Goal: Check status

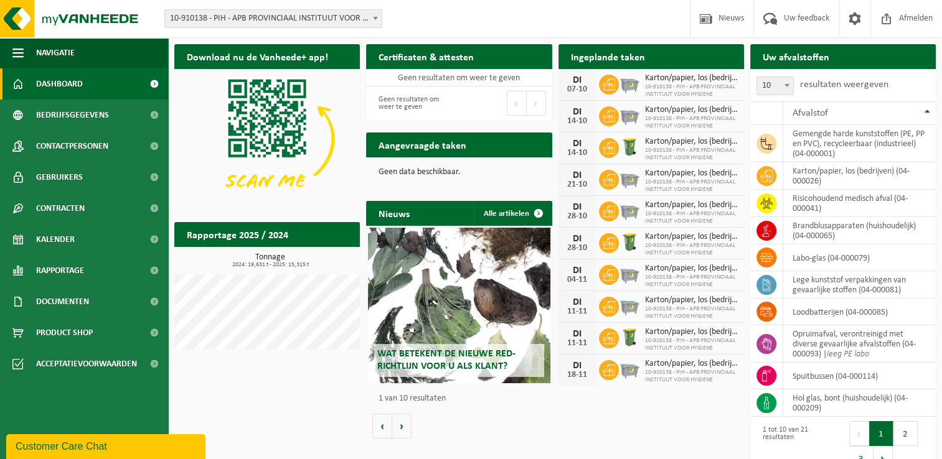
click at [286, 395] on div "Download nu de Vanheede+ app! Verberg Certificaten & attesten Bekijk uw certifi…" at bounding box center [555, 259] width 768 height 443
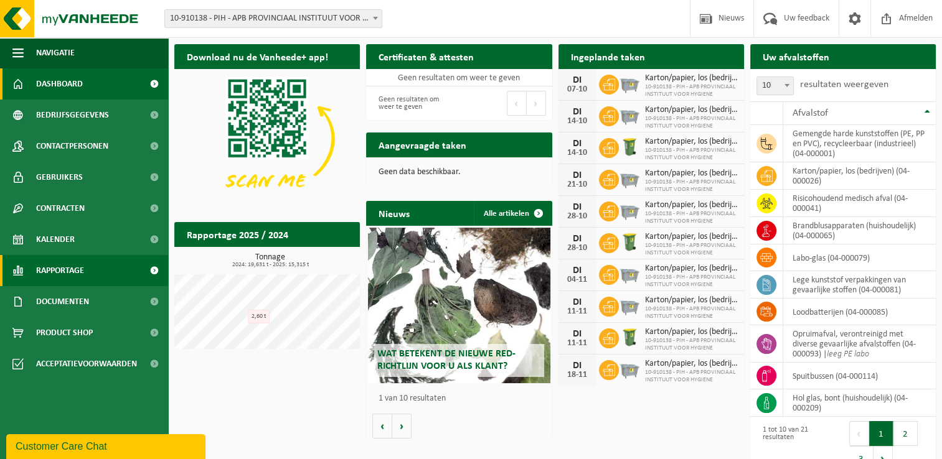
click at [88, 284] on link "Rapportage" at bounding box center [84, 270] width 168 height 31
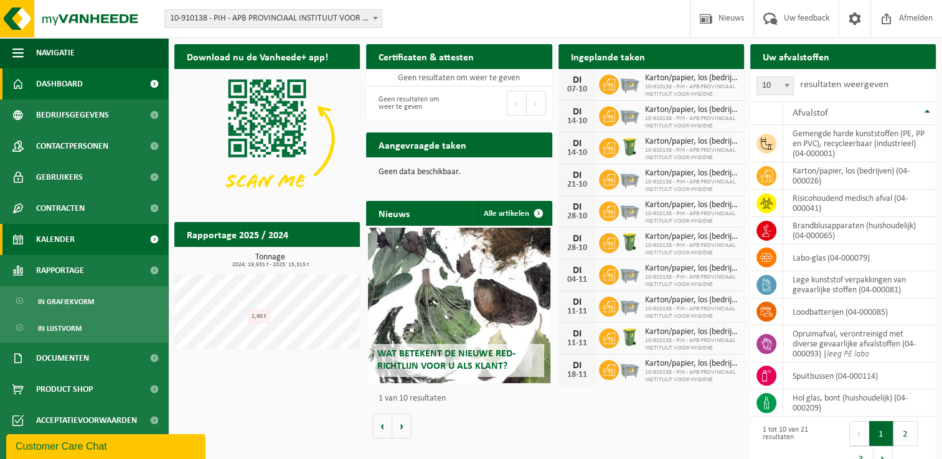
click at [88, 255] on link "Kalender" at bounding box center [84, 239] width 168 height 31
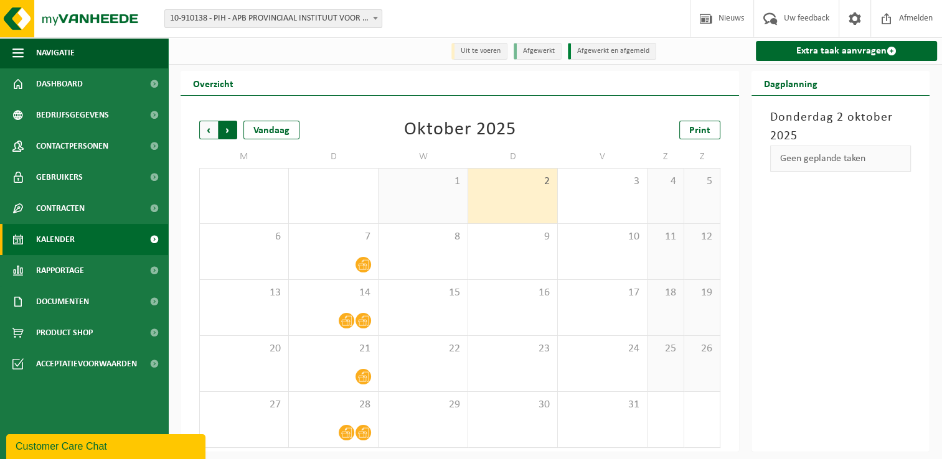
click at [209, 130] on span "Vorige" at bounding box center [208, 130] width 19 height 19
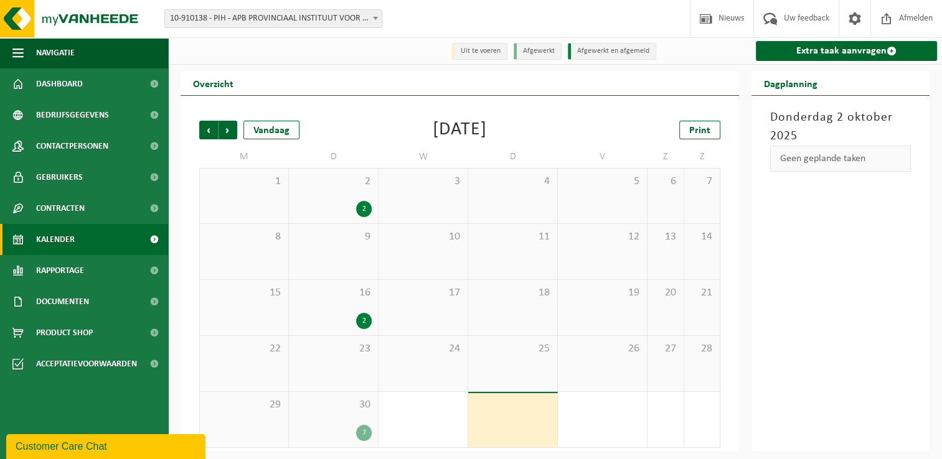
click at [339, 415] on div "30 7" at bounding box center [333, 419] width 89 height 55
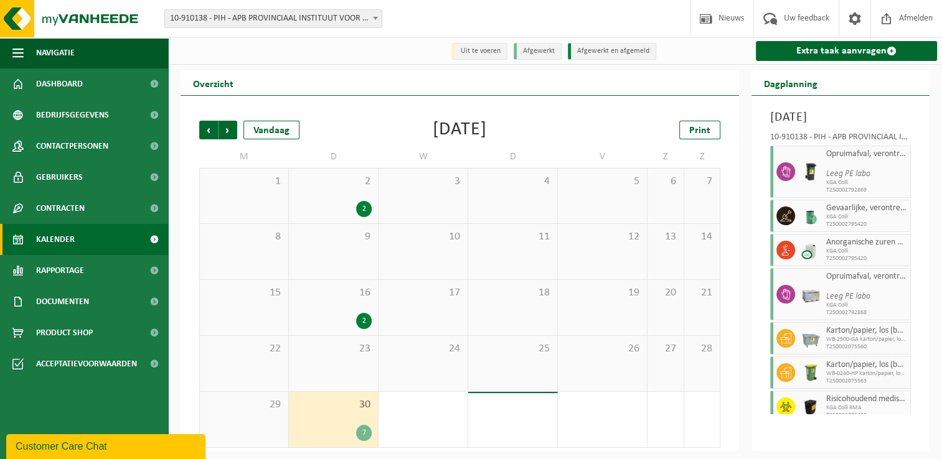
click at [460, 134] on div "[DATE]" at bounding box center [460, 130] width 54 height 19
click at [467, 134] on div "[DATE]" at bounding box center [460, 130] width 54 height 19
click at [433, 139] on div "[DATE]" at bounding box center [460, 130] width 54 height 19
click at [430, 143] on div "Vorige Volgende Vandaag [DATE] Print M D W D V Z Z 1 2 2 3 4 5 6 7 8 9 10 11 12…" at bounding box center [460, 284] width 534 height 352
